Goal: Task Accomplishment & Management: Complete application form

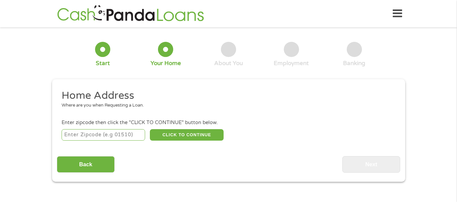
click at [90, 135] on input "number" at bounding box center [103, 134] width 83 height 11
type input "78253"
click at [192, 133] on button "CLICK TO CONTINUE" at bounding box center [187, 134] width 74 height 11
type input "78253"
type input "San Antonio"
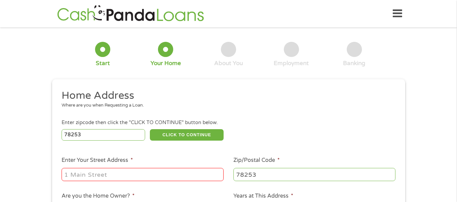
click at [94, 175] on input "Enter Your Street Address *" at bounding box center [143, 174] width 162 height 13
type input "8410 [GEOGRAPHIC_DATA]"
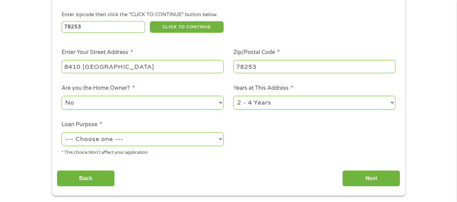
scroll to position [122, 0]
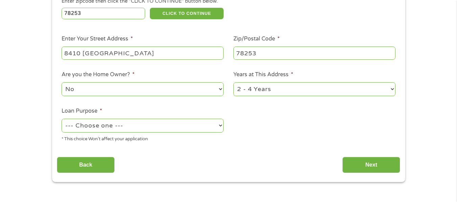
click at [72, 91] on select "No Yes" at bounding box center [143, 89] width 162 height 14
select select "yes"
click at [62, 82] on select "No Yes" at bounding box center [143, 89] width 162 height 14
click at [222, 127] on select "--- Choose one --- Pay Bills Debt Consolidation Home Improvement Major Purchase…" at bounding box center [143, 126] width 162 height 14
select select "homeimprovement"
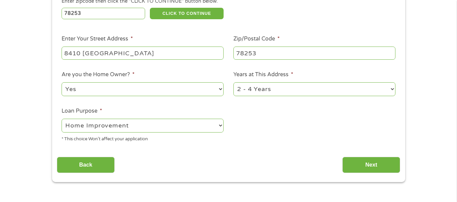
click at [62, 119] on select "--- Choose one --- Pay Bills Debt Consolidation Home Improvement Major Purchase…" at bounding box center [143, 126] width 162 height 14
click at [392, 91] on select "1 Year or less 1 - 2 Years 2 - 4 Years Over 4 Years" at bounding box center [314, 89] width 162 height 14
click at [233, 82] on select "1 Year or less 1 - 2 Years 2 - 4 Years Over 4 Years" at bounding box center [314, 89] width 162 height 14
click at [371, 164] on input "Next" at bounding box center [371, 165] width 58 height 17
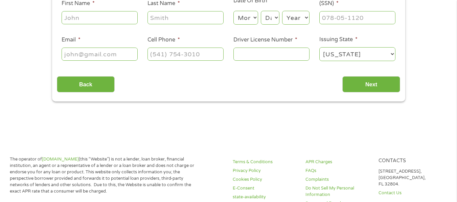
scroll to position [0, 0]
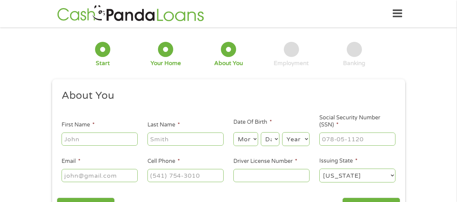
click at [95, 139] on input "First Name *" at bounding box center [100, 139] width 76 height 13
type input "[PERSON_NAME]"
type input "[EMAIL_ADDRESS][DOMAIN_NAME]"
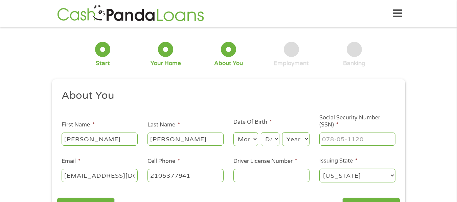
type input "[PHONE_NUMBER]"
click at [246, 136] on select "Month 1 2 3 4 5 6 7 8 9 10 11 12" at bounding box center [245, 139] width 25 height 14
select select "7"
click at [233, 132] on select "Month 1 2 3 4 5 6 7 8 9 10 11 12" at bounding box center [245, 139] width 25 height 14
click at [277, 139] on select "Day 1 2 3 4 5 6 7 8 9 10 11 12 13 14 15 16 17 18 19 20 21 22 23 24 25 26 27 28 …" at bounding box center [270, 139] width 18 height 14
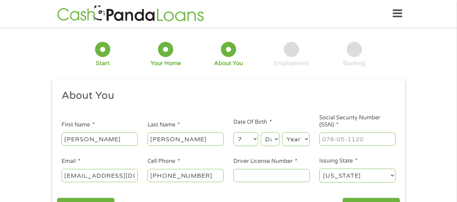
select select "9"
click at [261, 132] on select "Day 1 2 3 4 5 6 7 8 9 10 11 12 13 14 15 16 17 18 19 20 21 22 23 24 25 26 27 28 …" at bounding box center [270, 139] width 18 height 14
click at [307, 141] on select "Year [DATE] 2006 2005 2004 2003 2002 2001 2000 1999 1998 1997 1996 1995 1994 19…" at bounding box center [295, 139] width 27 height 14
select select "1964"
click at [282, 132] on select "Year [DATE] 2006 2005 2004 2003 2002 2001 2000 1999 1998 1997 1996 1995 1994 19…" at bounding box center [295, 139] width 27 height 14
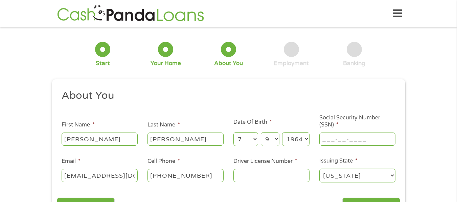
click at [331, 140] on input "___-__-____" at bounding box center [357, 139] width 76 height 13
type input "459-49-0035"
click at [251, 172] on input "Driver License Number *" at bounding box center [271, 175] width 76 height 13
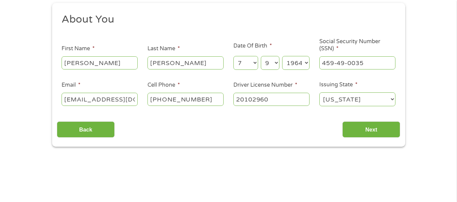
scroll to position [90, 0]
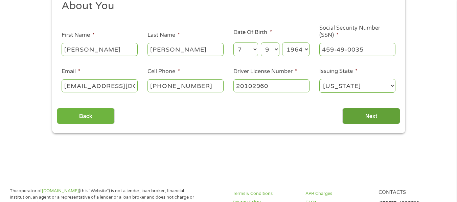
type input "20102960"
click at [371, 118] on input "Next" at bounding box center [371, 116] width 58 height 17
click at [367, 120] on input "Next" at bounding box center [371, 116] width 58 height 17
click at [370, 121] on input "Next" at bounding box center [371, 116] width 58 height 17
click at [361, 117] on input "Next" at bounding box center [371, 116] width 58 height 17
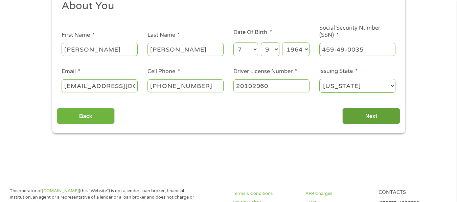
click at [361, 117] on input "Next" at bounding box center [371, 116] width 58 height 17
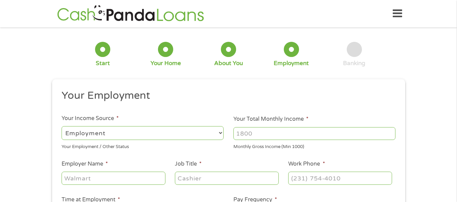
scroll to position [3, 3]
click at [218, 133] on select "--- Choose one --- Employment [DEMOGRAPHIC_DATA] Benefits" at bounding box center [143, 133] width 162 height 14
select select "benefits"
click at [62, 126] on select "--- Choose one --- Employment [DEMOGRAPHIC_DATA] Benefits" at bounding box center [143, 133] width 162 height 14
type input "Other"
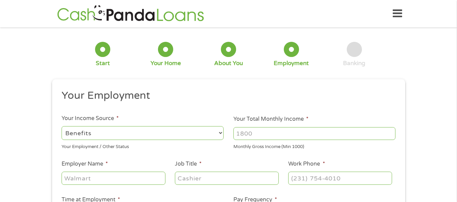
type input "[PHONE_NUMBER]"
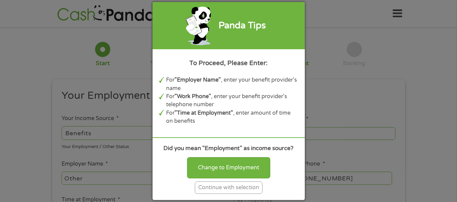
click at [229, 193] on div "Continue with selection" at bounding box center [229, 188] width 68 height 13
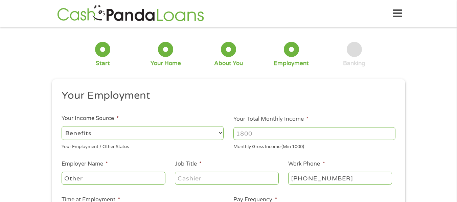
click at [259, 132] on input "Your Total Monthly Income *" at bounding box center [314, 133] width 162 height 13
type input "4800"
click at [119, 182] on input "Other" at bounding box center [113, 178] width 103 height 13
click at [340, 176] on input "[PHONE_NUMBER]" at bounding box center [339, 178] width 103 height 13
type input "[PHONE_NUMBER]"
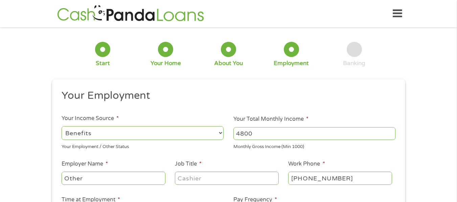
click at [107, 179] on input "Other" at bounding box center [113, 178] width 103 height 13
type input "O"
click at [77, 178] on input "Deot. Vet" at bounding box center [113, 178] width 103 height 13
click at [96, 180] on input "Dept. Vet" at bounding box center [113, 178] width 103 height 13
click at [100, 178] on input "Dept. Veterns" at bounding box center [113, 178] width 103 height 13
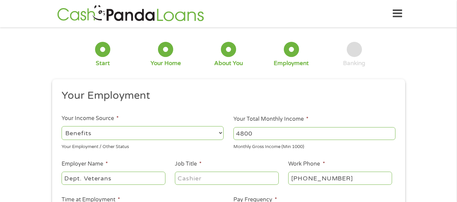
click at [115, 179] on input "Dept. Veterans" at bounding box center [113, 178] width 103 height 13
type input "Dept. Veterans Affairs"
click at [186, 177] on input "Job Title *" at bounding box center [226, 178] width 103 height 13
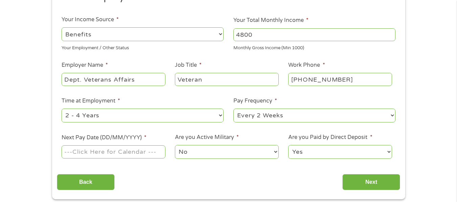
scroll to position [117, 0]
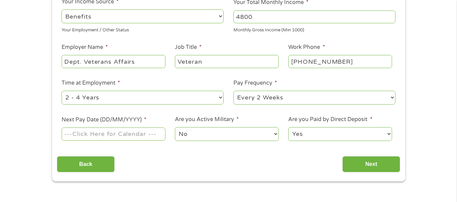
type input "Veteran"
click at [220, 99] on select "--- Choose one --- 1 Year or less 1 - 2 Years 2 - 4 Years Over 4 Years" at bounding box center [143, 98] width 162 height 14
select select "60months"
click at [62, 91] on select "--- Choose one --- 1 Year or less 1 - 2 Years 2 - 4 Years Over 4 Years" at bounding box center [143, 98] width 162 height 14
click at [393, 100] on select "--- Choose one --- Every 2 Weeks Every Week Monthly Semi-Monthly" at bounding box center [314, 98] width 162 height 14
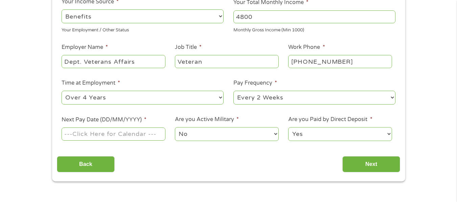
select select "monthly"
click at [233, 91] on select "--- Choose one --- Every 2 Weeks Every Week Monthly Semi-Monthly" at bounding box center [314, 98] width 162 height 14
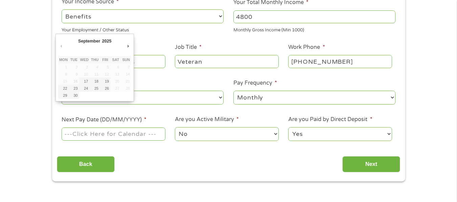
click at [151, 135] on input "Next Pay Date (DD/MM/YYYY) *" at bounding box center [113, 134] width 103 height 13
type input "[DATE]"
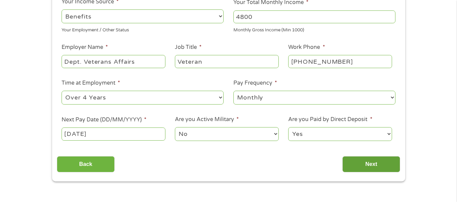
click at [374, 167] on input "Next" at bounding box center [371, 164] width 58 height 17
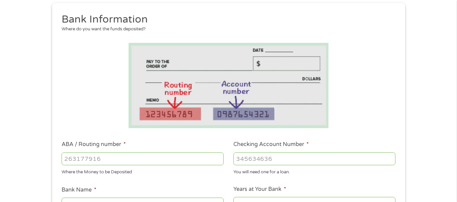
scroll to position [130, 0]
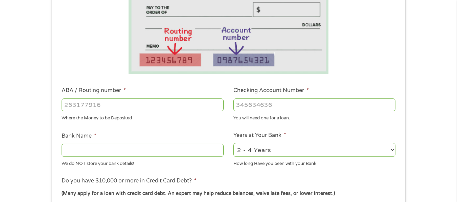
click at [110, 99] on input "ABA / Routing number *" at bounding box center [143, 105] width 162 height 13
type input "256074974"
type input "NAVY FEDERAL CREDIT UNION"
type input "256074974"
click at [275, 104] on input "Checking Account Number *" at bounding box center [314, 105] width 162 height 13
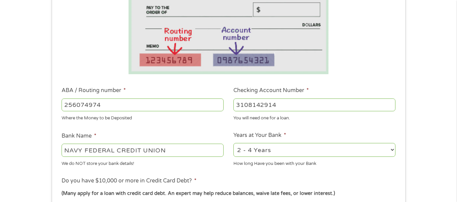
type input "3108142914"
click at [391, 153] on select "2 - 4 Years 6 - 12 Months 1 - 2 Years Over 4 Years" at bounding box center [314, 150] width 162 height 14
select select "60months"
click at [233, 143] on select "2 - 4 Years 6 - 12 Months 1 - 2 Years Over 4 Years" at bounding box center [314, 150] width 162 height 14
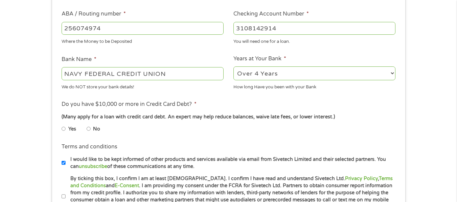
scroll to position [229, 0]
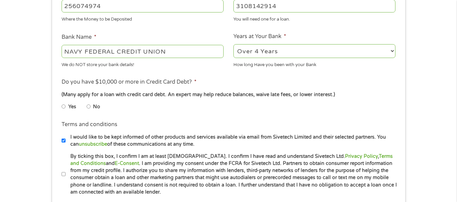
click at [63, 107] on input "Yes" at bounding box center [64, 106] width 4 height 11
radio input "true"
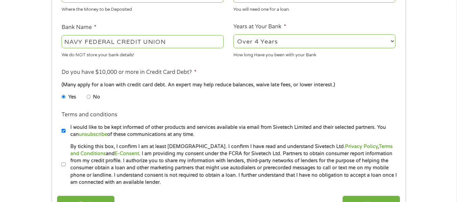
scroll to position [275, 0]
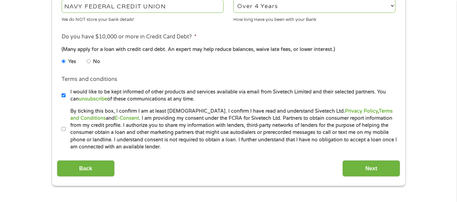
click at [64, 129] on input "By ticking this box, I confirm I am at least [DEMOGRAPHIC_DATA]. I confirm I ha…" at bounding box center [64, 129] width 4 height 11
checkbox input "true"
click at [373, 167] on input "Next" at bounding box center [371, 169] width 58 height 17
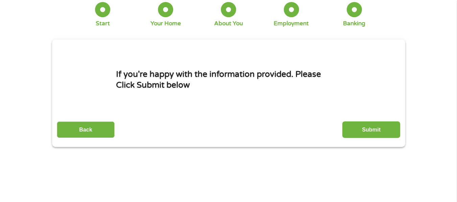
scroll to position [0, 0]
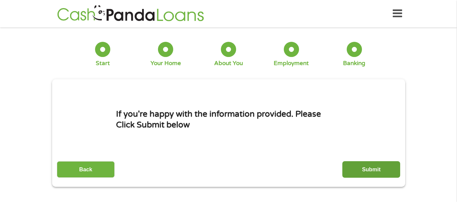
click at [372, 171] on input "Submit" at bounding box center [371, 170] width 58 height 17
